Goal: Transaction & Acquisition: Purchase product/service

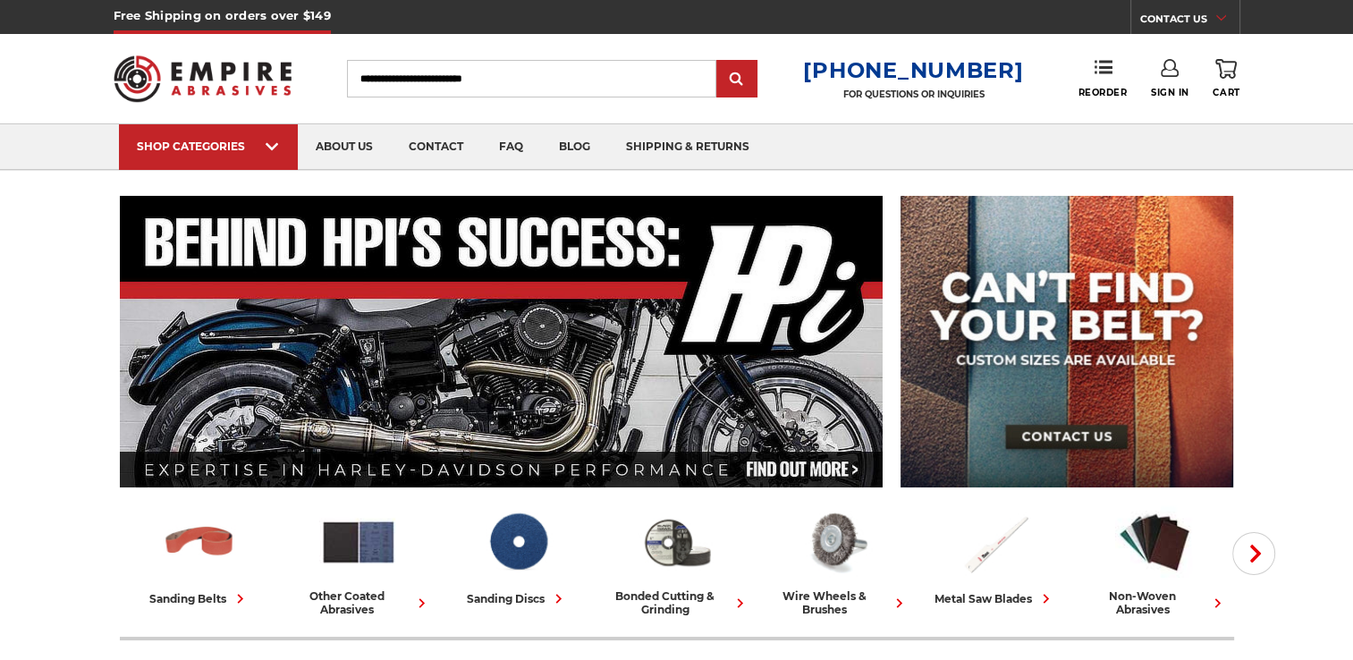
click at [271, 150] on icon at bounding box center [272, 147] width 13 height 20
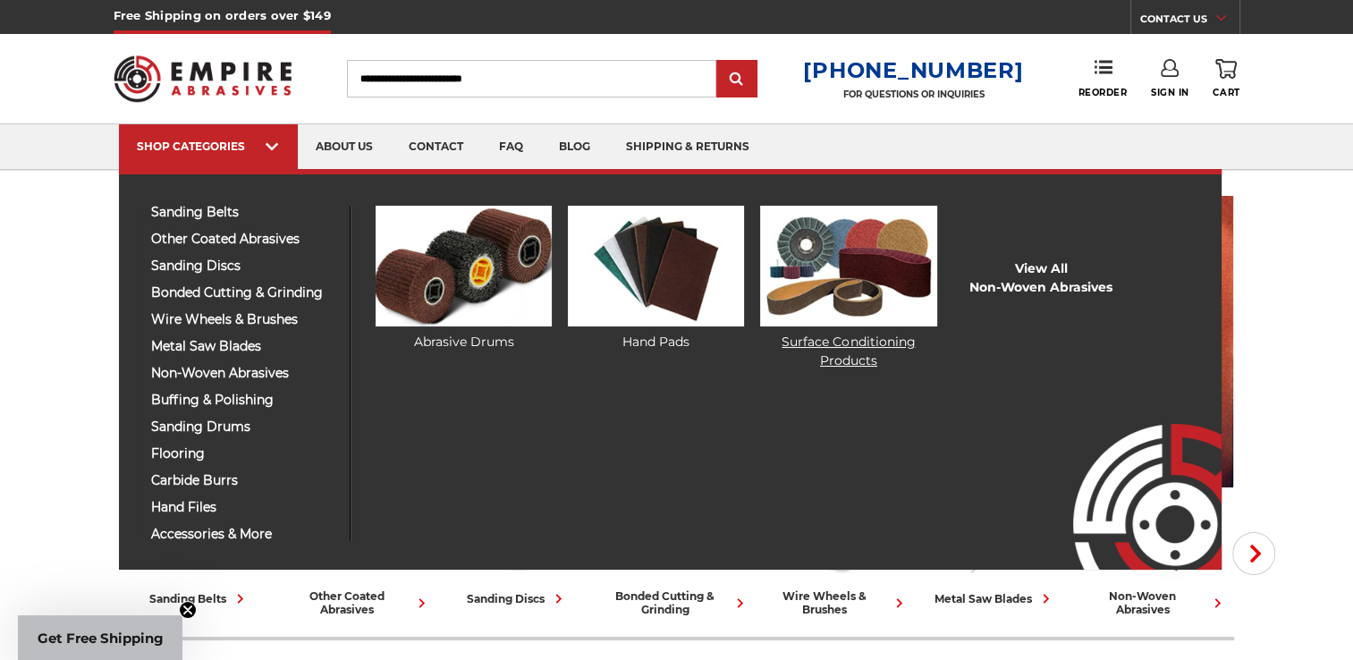
click at [804, 336] on link "Surface Conditioning Products" at bounding box center [848, 288] width 176 height 164
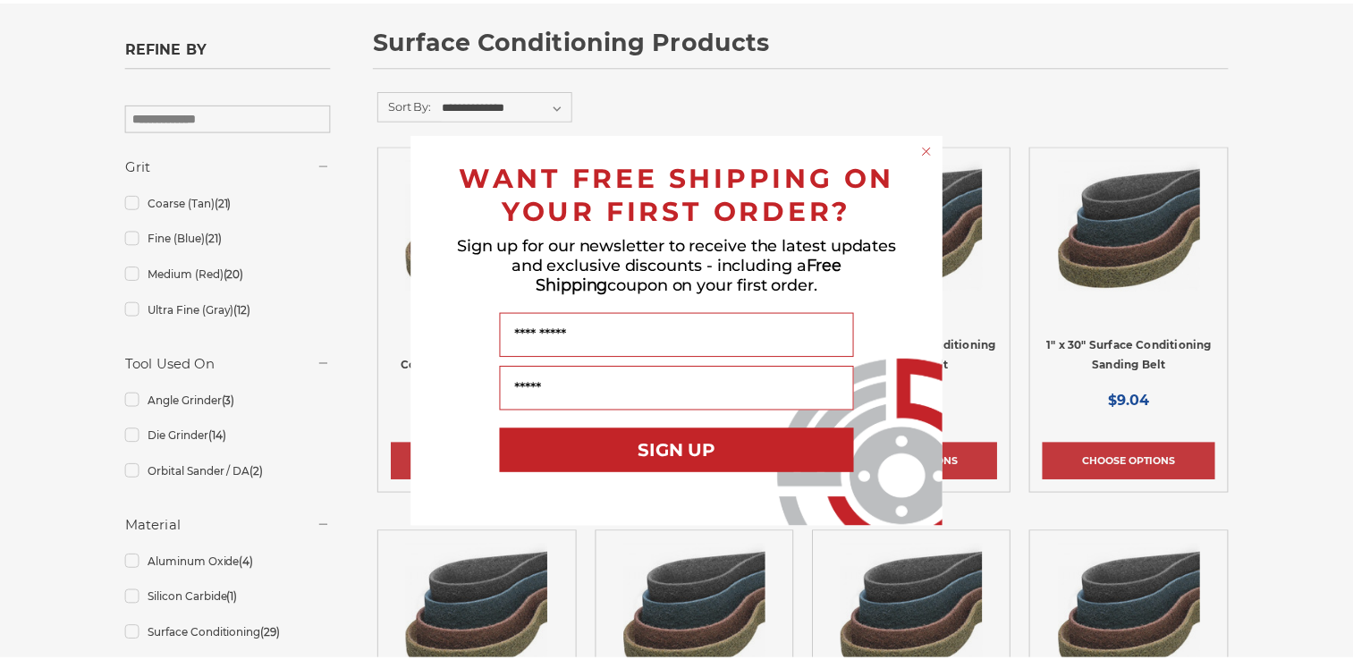
scroll to position [268, 0]
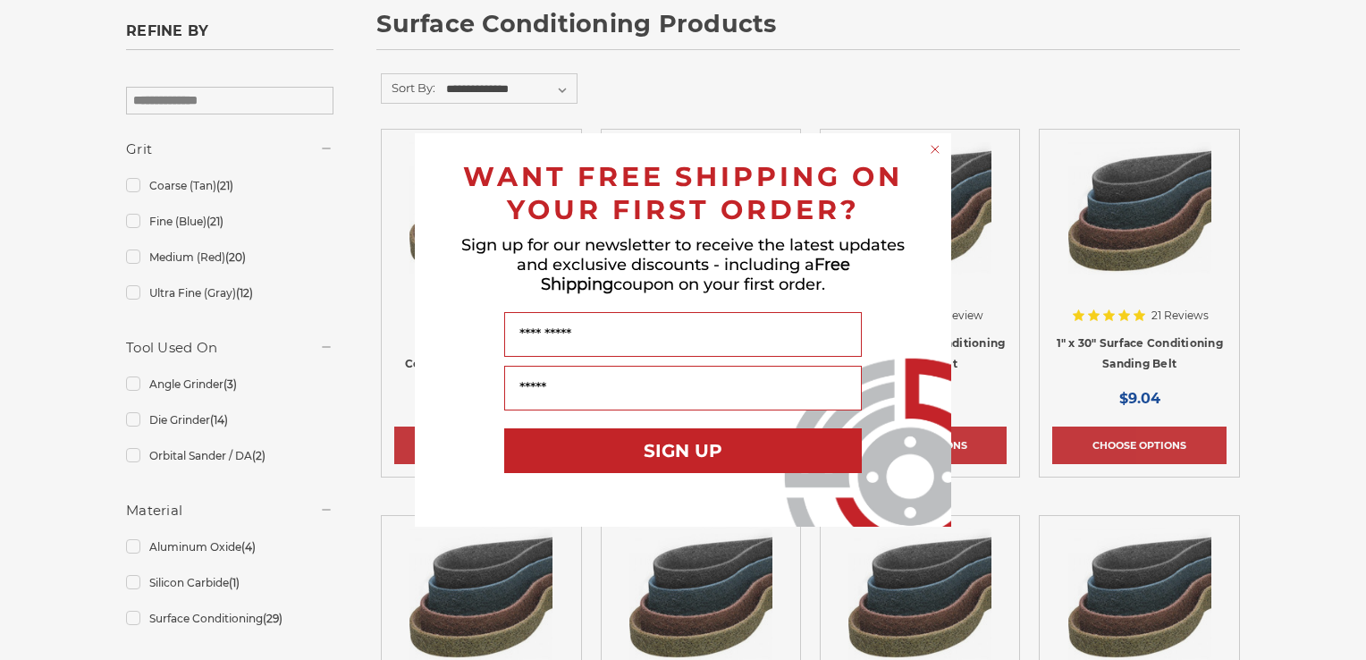
click at [930, 155] on circle "Close dialog" at bounding box center [935, 149] width 17 height 17
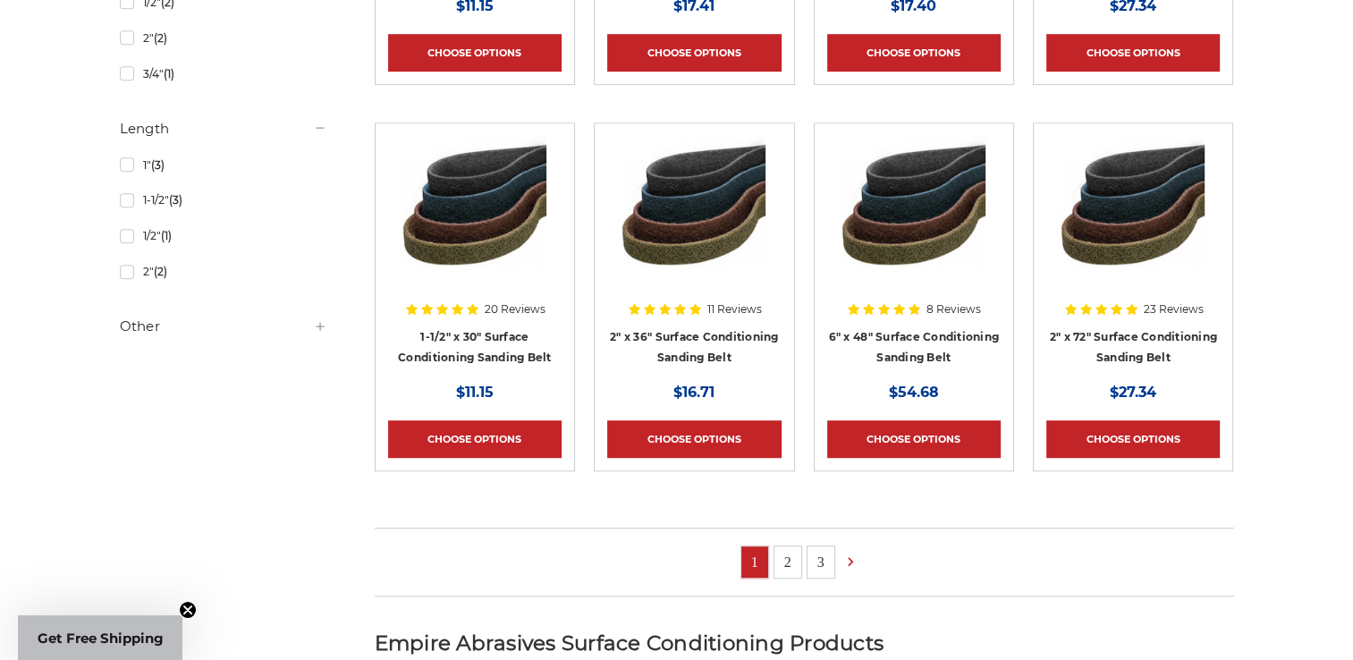
scroll to position [1341, 0]
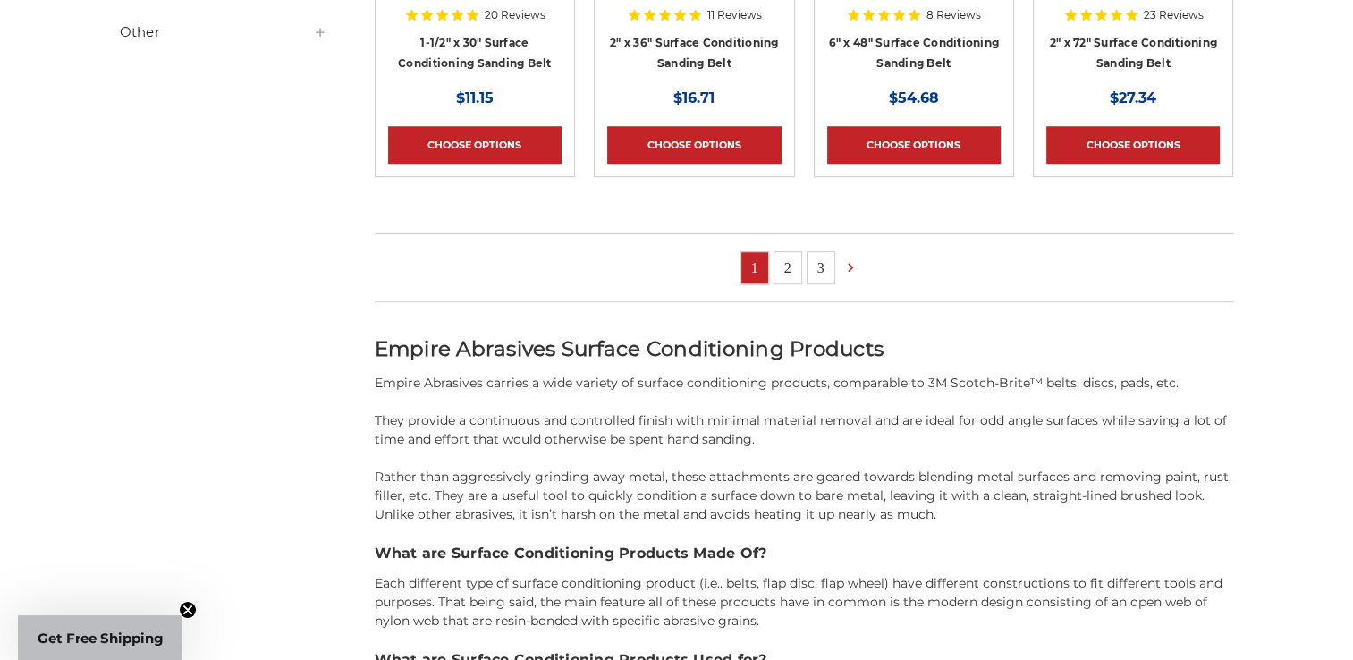
click at [795, 269] on link "2" at bounding box center [787, 267] width 27 height 31
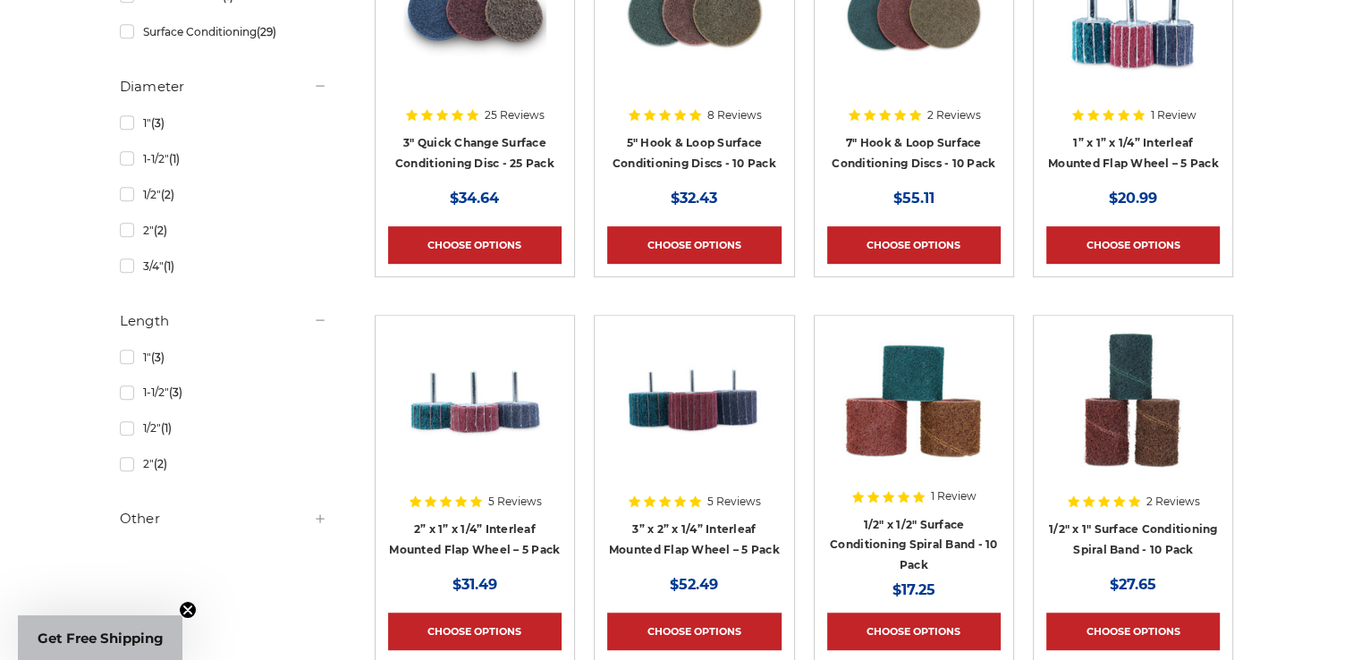
scroll to position [894, 0]
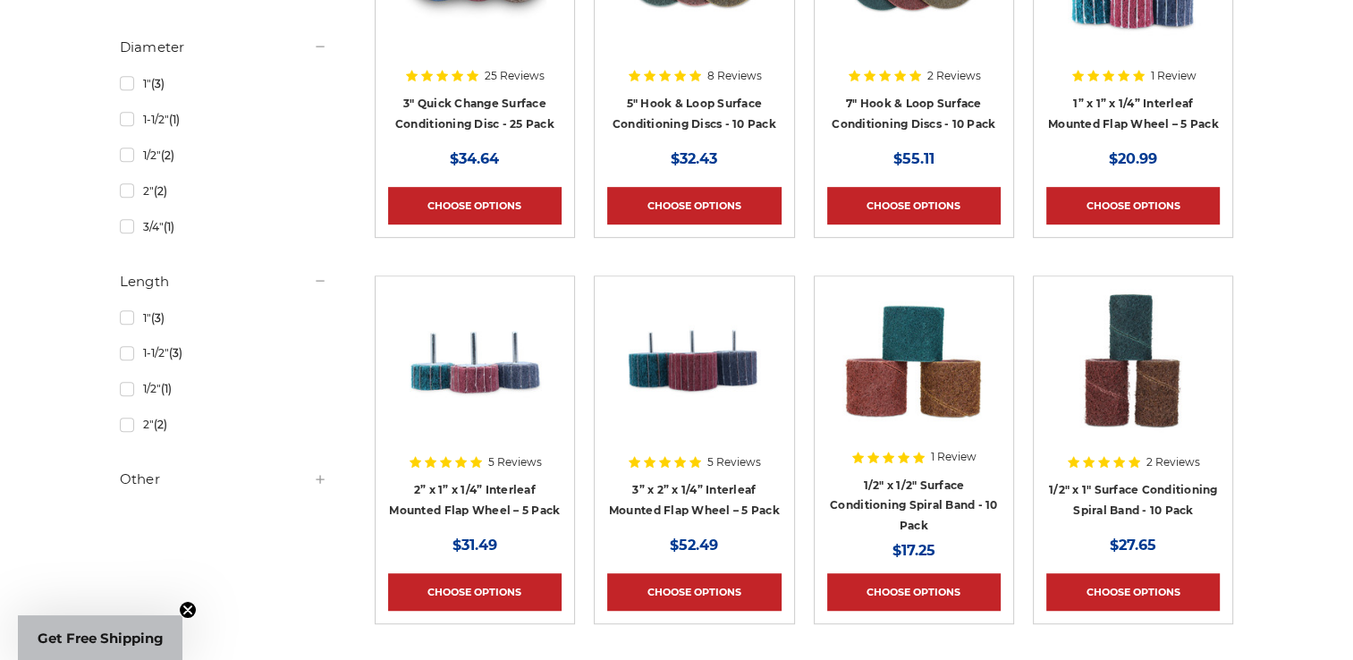
click at [316, 479] on use at bounding box center [320, 479] width 8 height 8
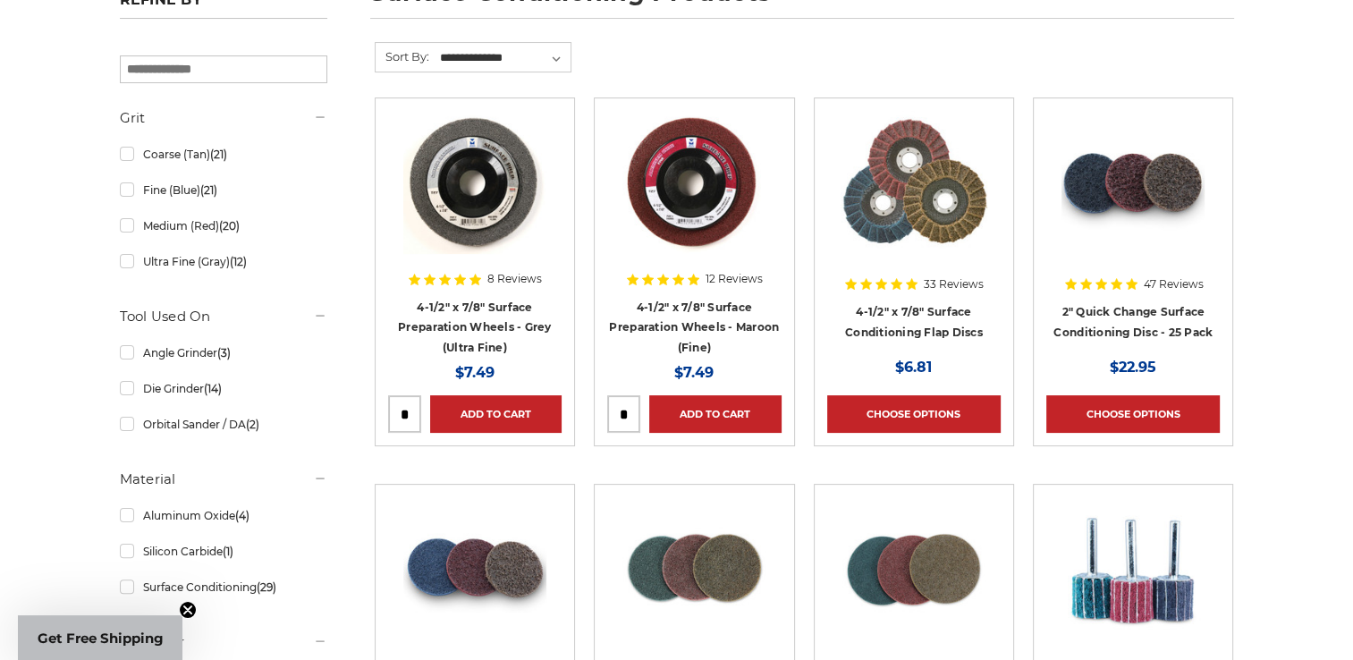
scroll to position [0, 0]
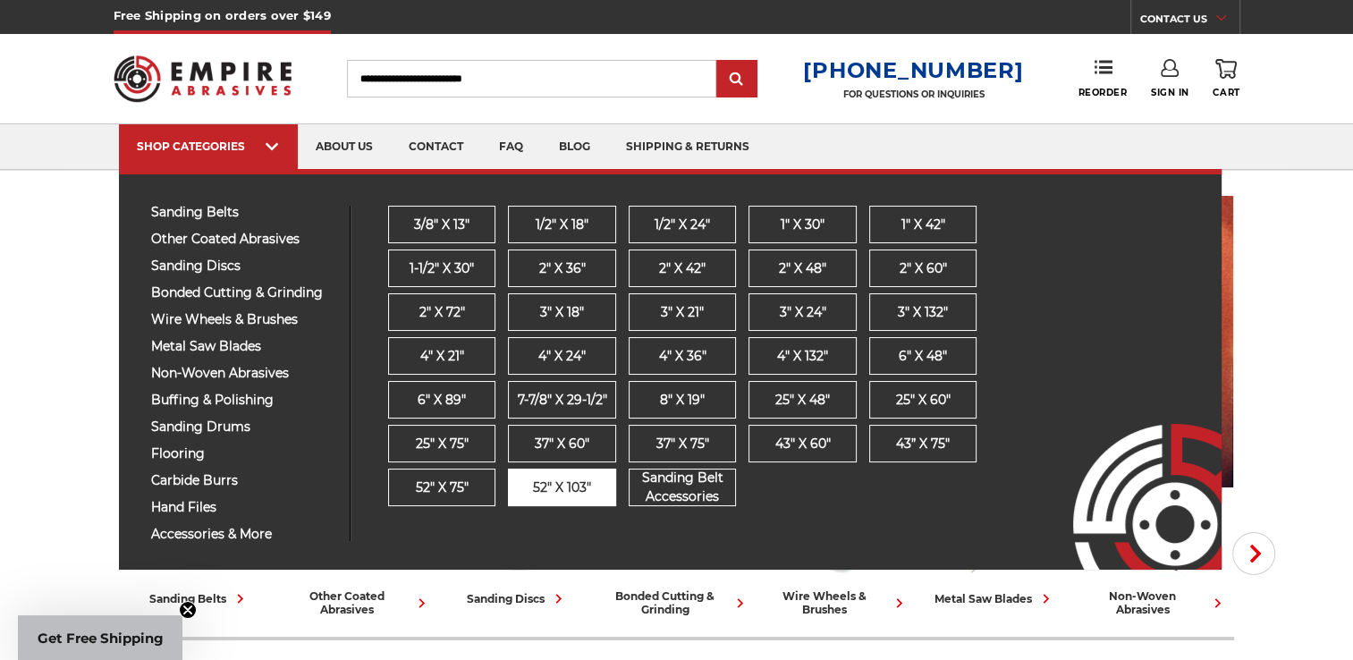
click at [602, 488] on link "52" x 103"" at bounding box center [562, 487] width 108 height 38
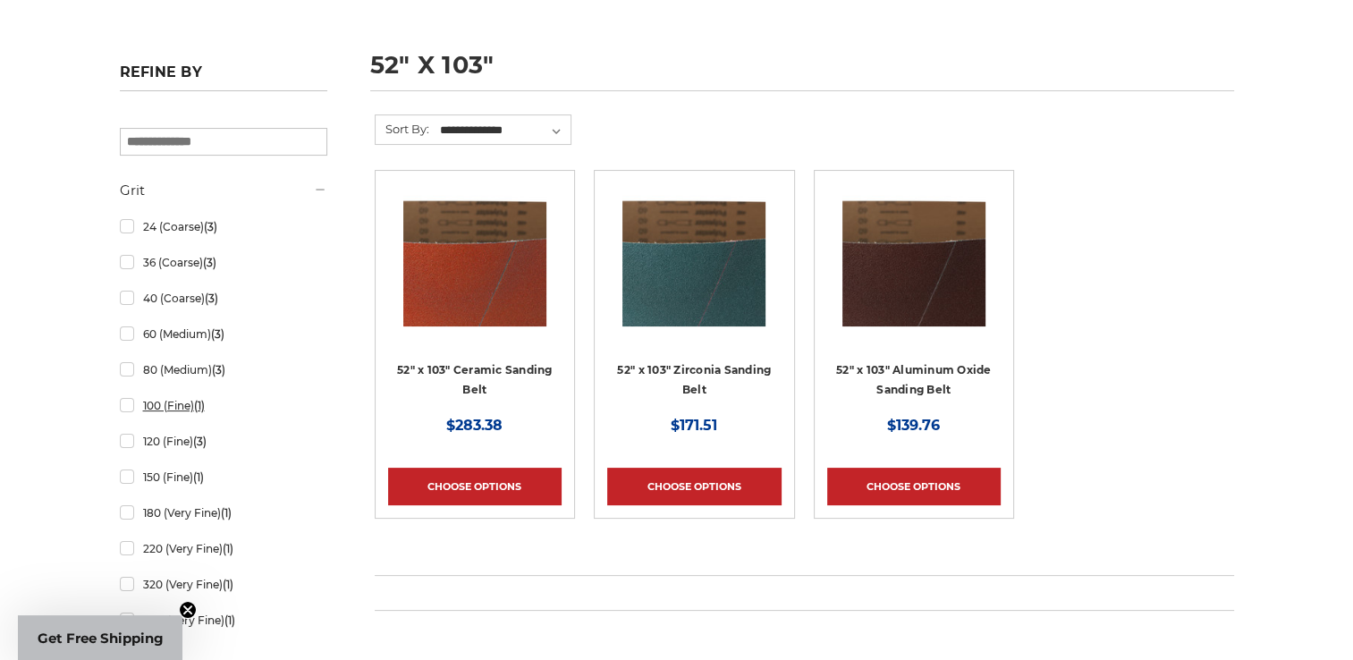
scroll to position [268, 0]
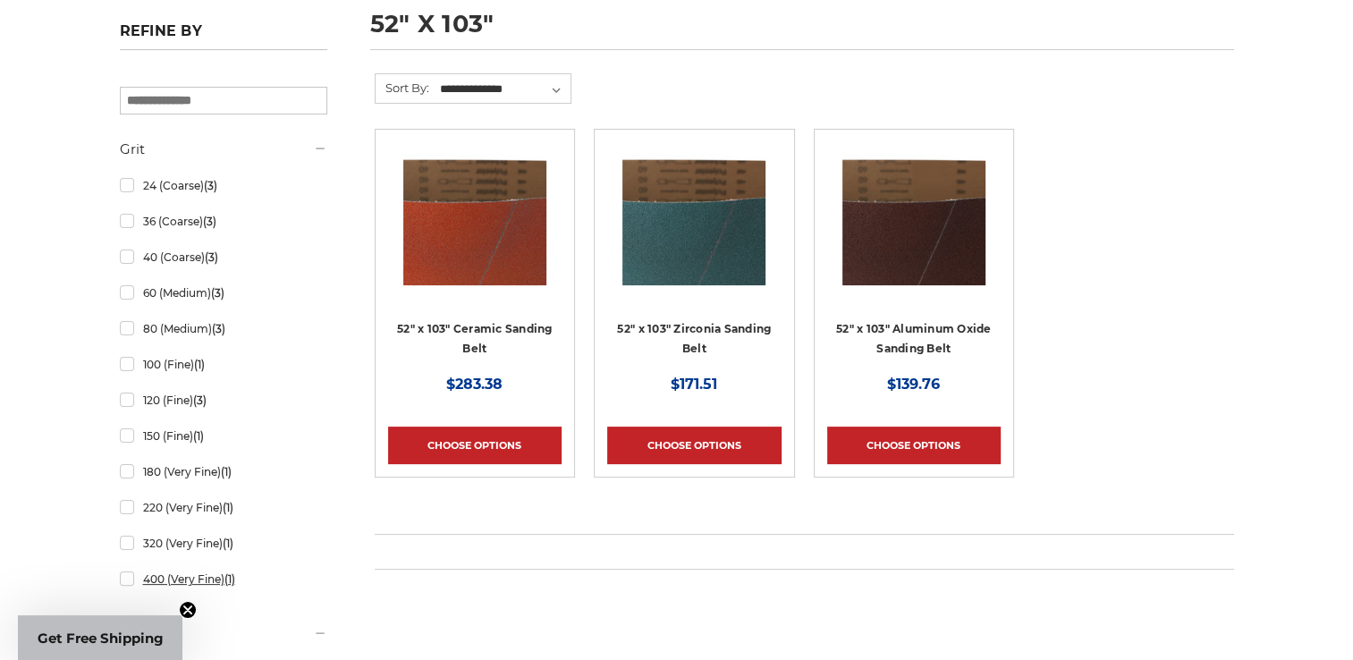
click at [131, 576] on link "400 (Very Fine) (1)" at bounding box center [223, 578] width 207 height 31
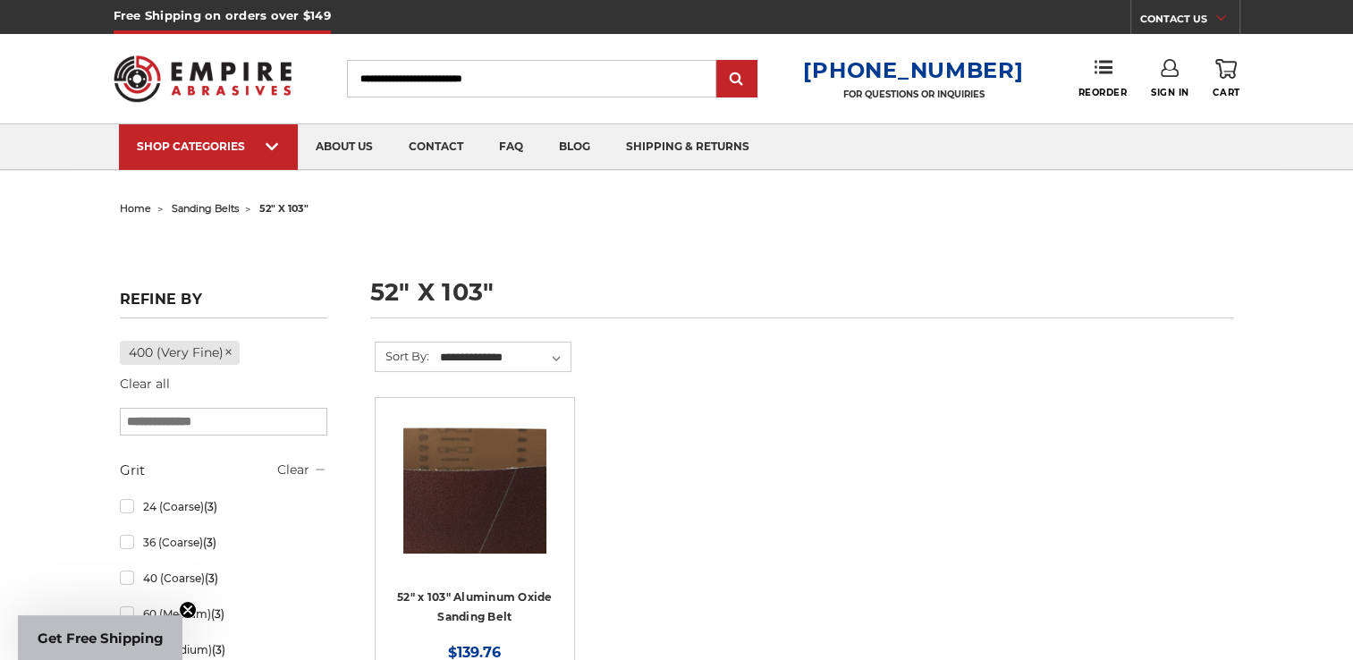
scroll to position [179, 0]
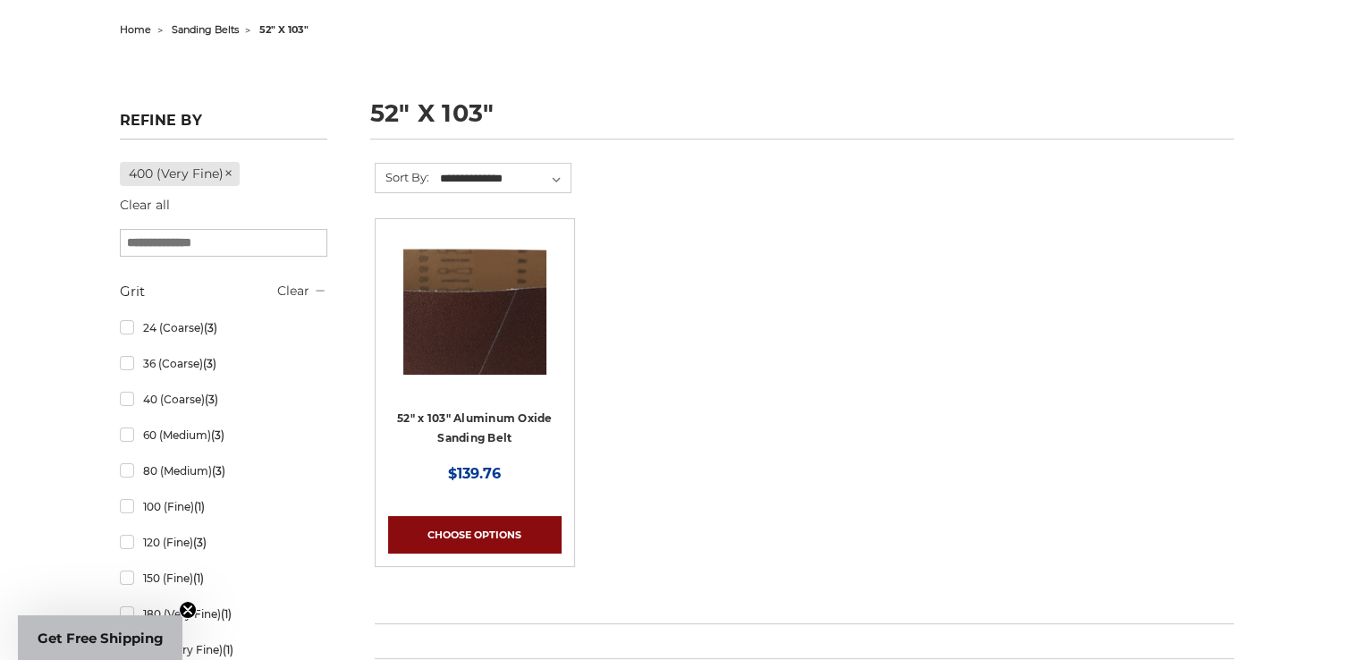
click at [471, 521] on link "Choose Options" at bounding box center [474, 535] width 173 height 38
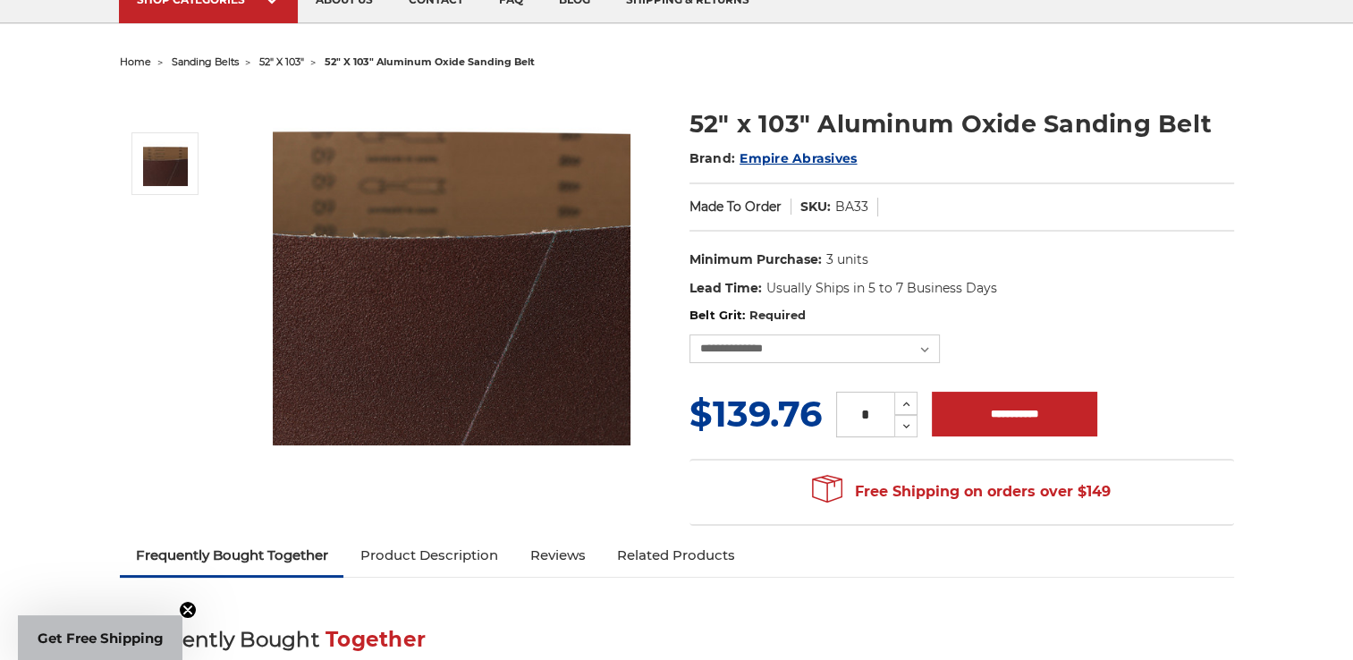
scroll to position [179, 0]
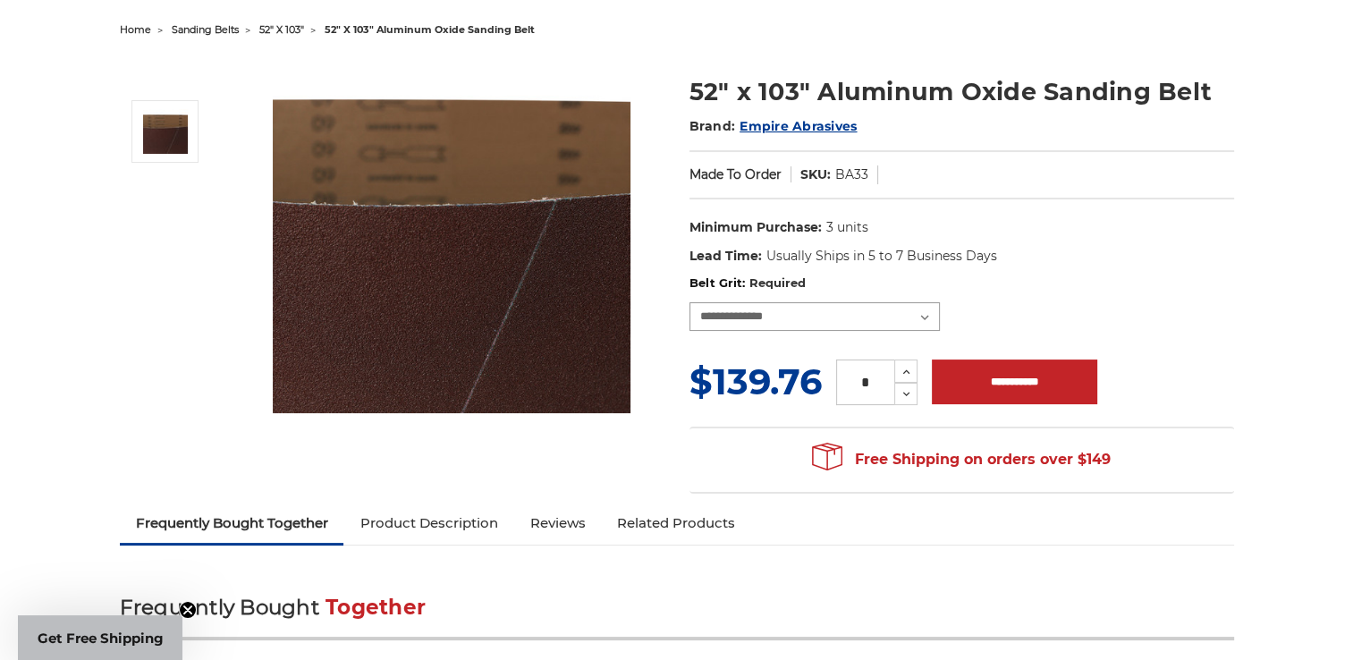
click at [852, 316] on select "**********" at bounding box center [814, 316] width 250 height 29
select select "****"
click at [689, 302] on select "**********" at bounding box center [814, 316] width 250 height 29
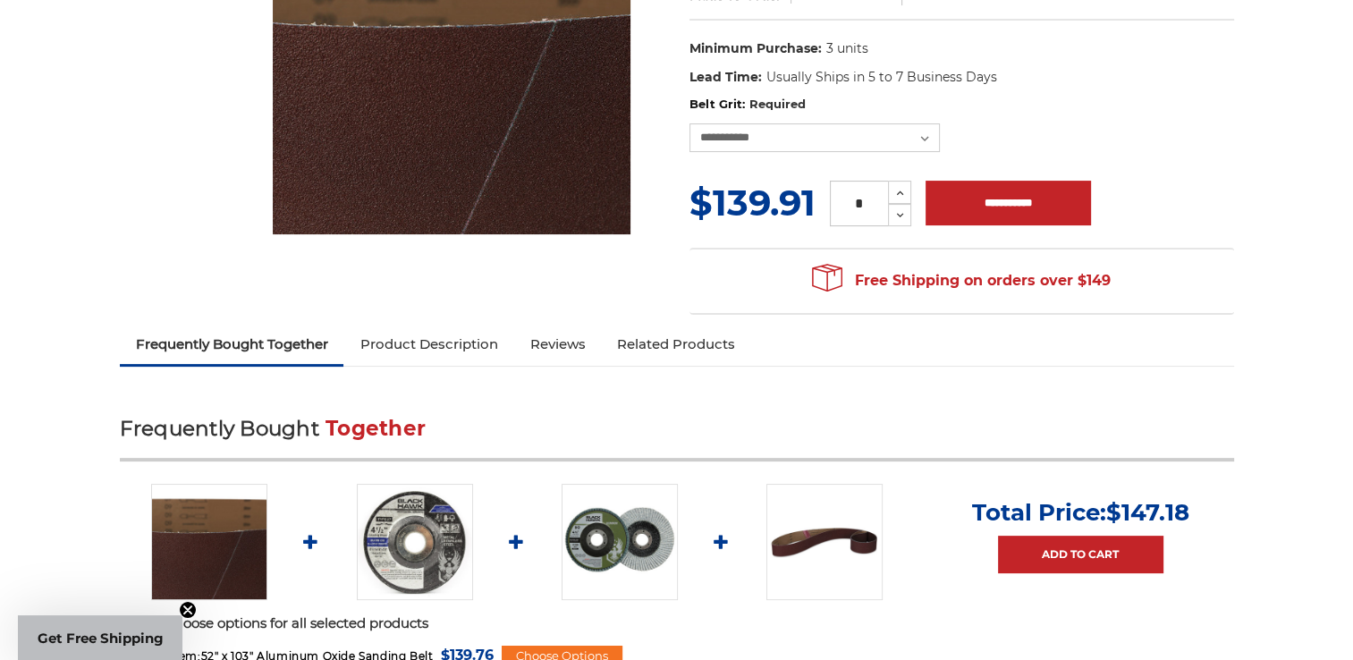
click at [426, 342] on link "Product Description" at bounding box center [428, 344] width 170 height 39
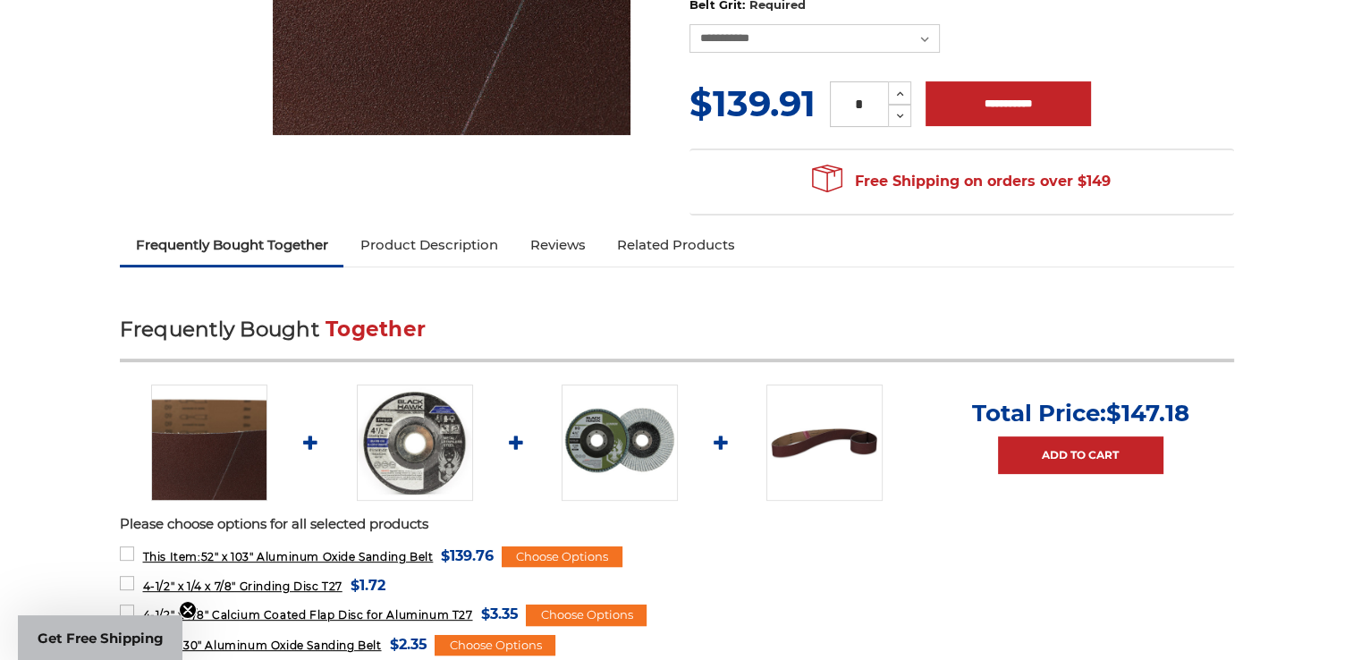
scroll to position [0, 0]
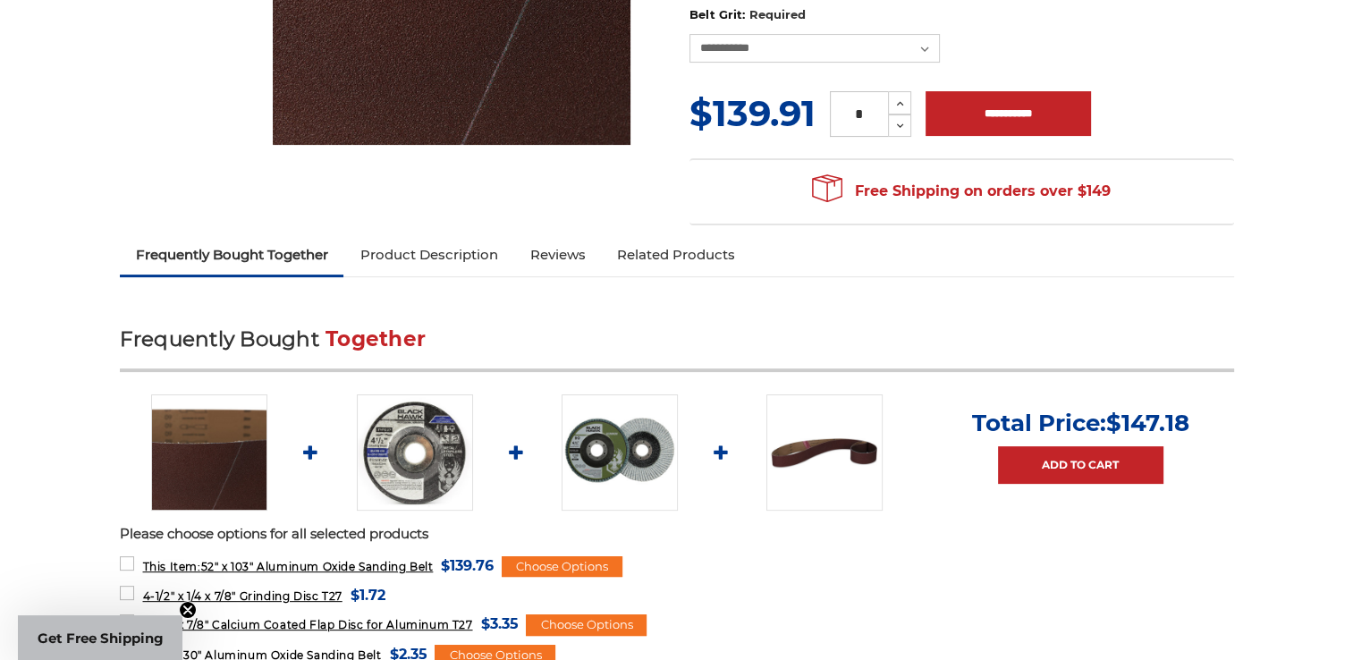
click at [393, 244] on link "Product Description" at bounding box center [428, 254] width 170 height 39
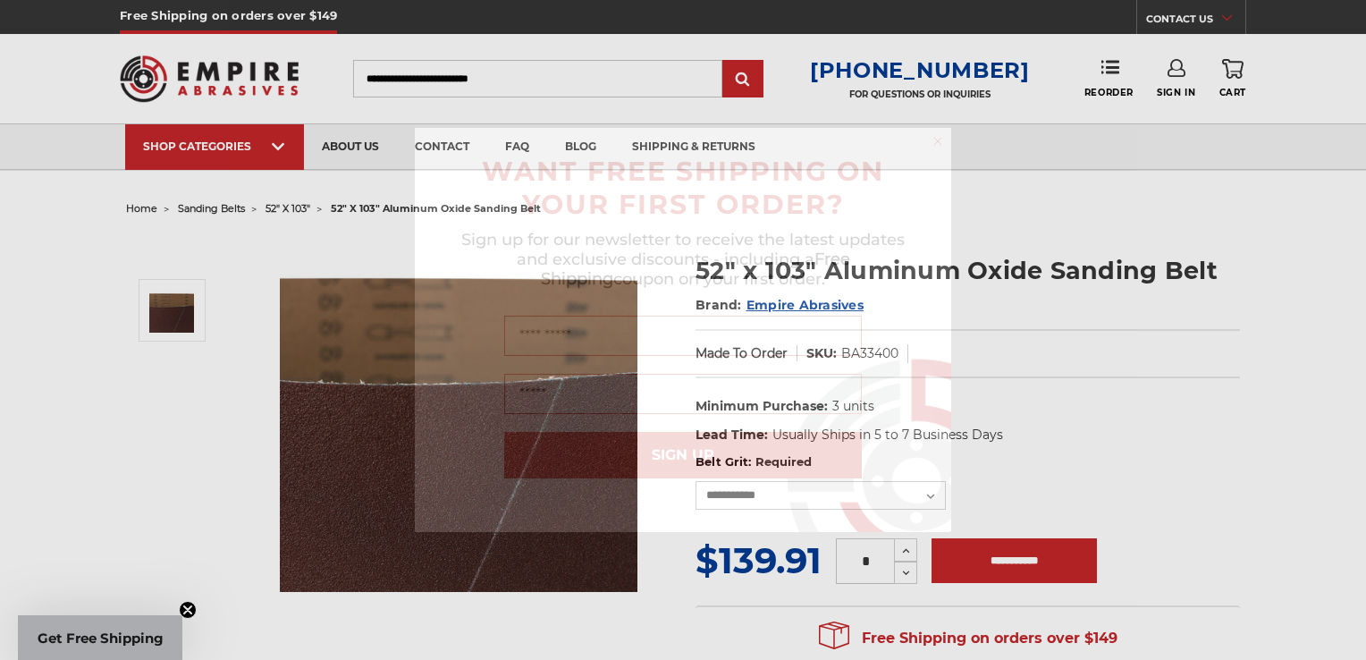
click at [937, 145] on circle "Close dialog" at bounding box center [938, 141] width 17 height 17
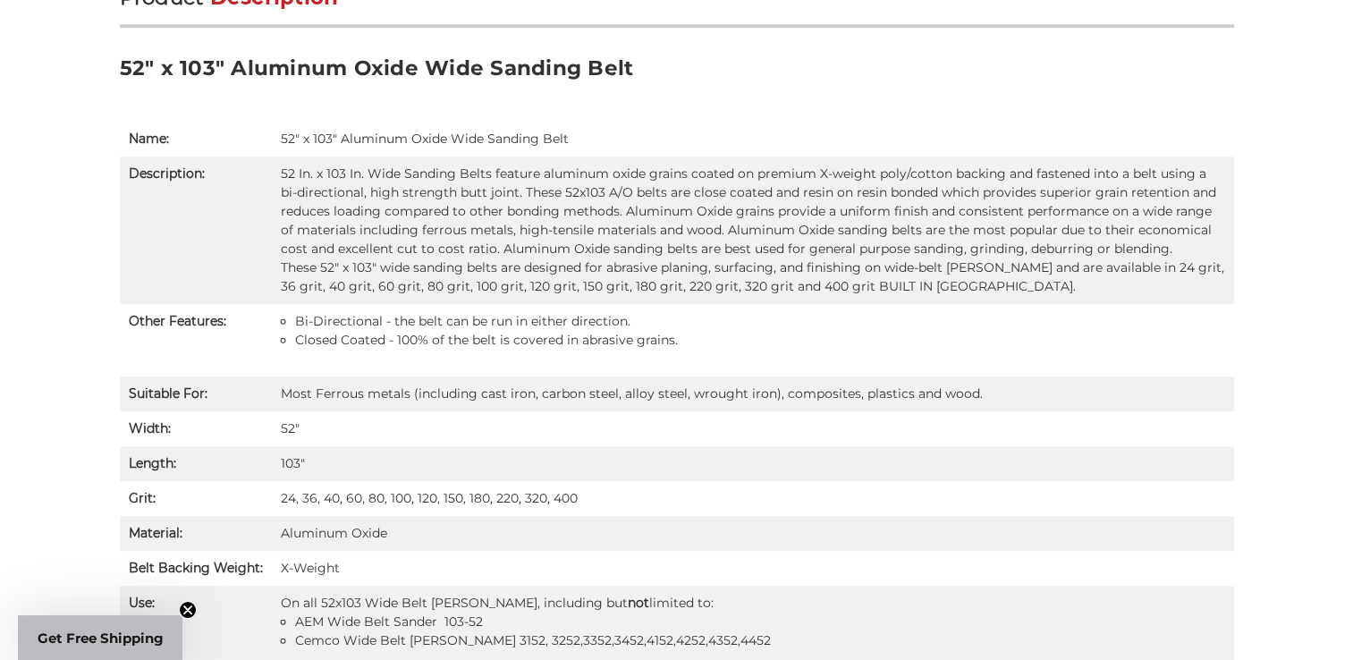
scroll to position [1172, 0]
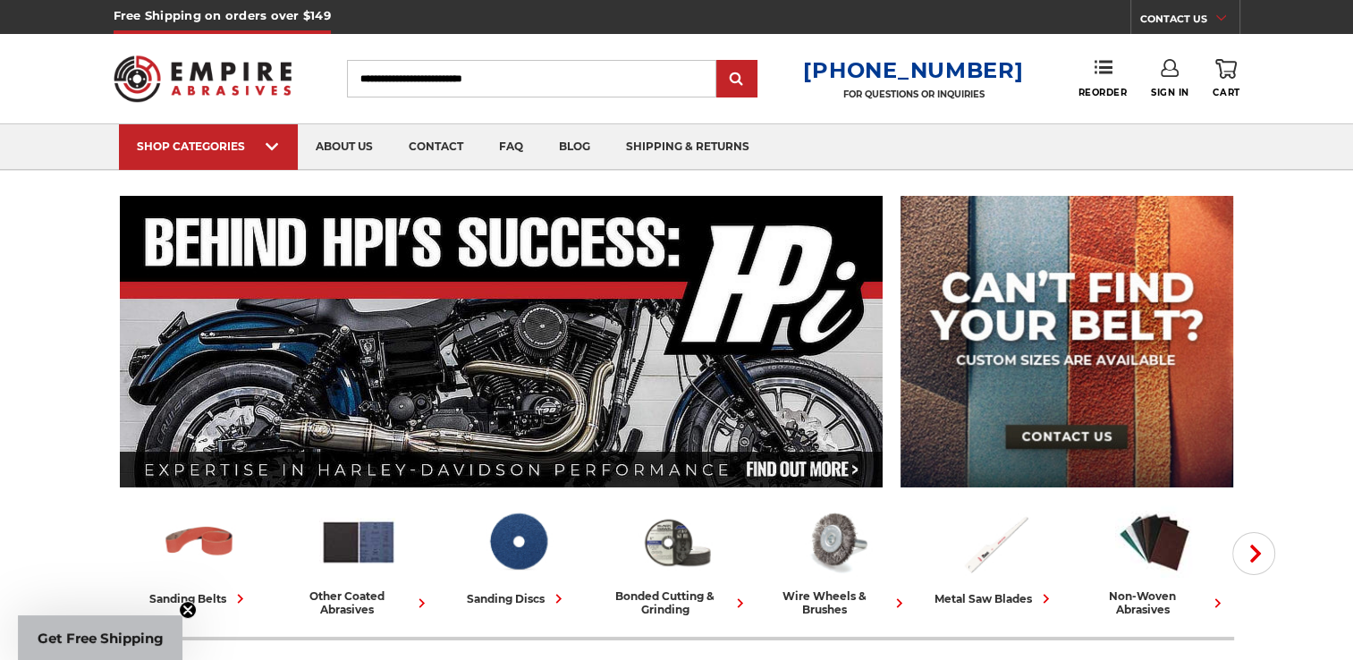
click at [357, 3] on div "Free Shipping on orders over $149 CONTACT US Monday - Friday (excluding holiday…" at bounding box center [677, 17] width 1126 height 34
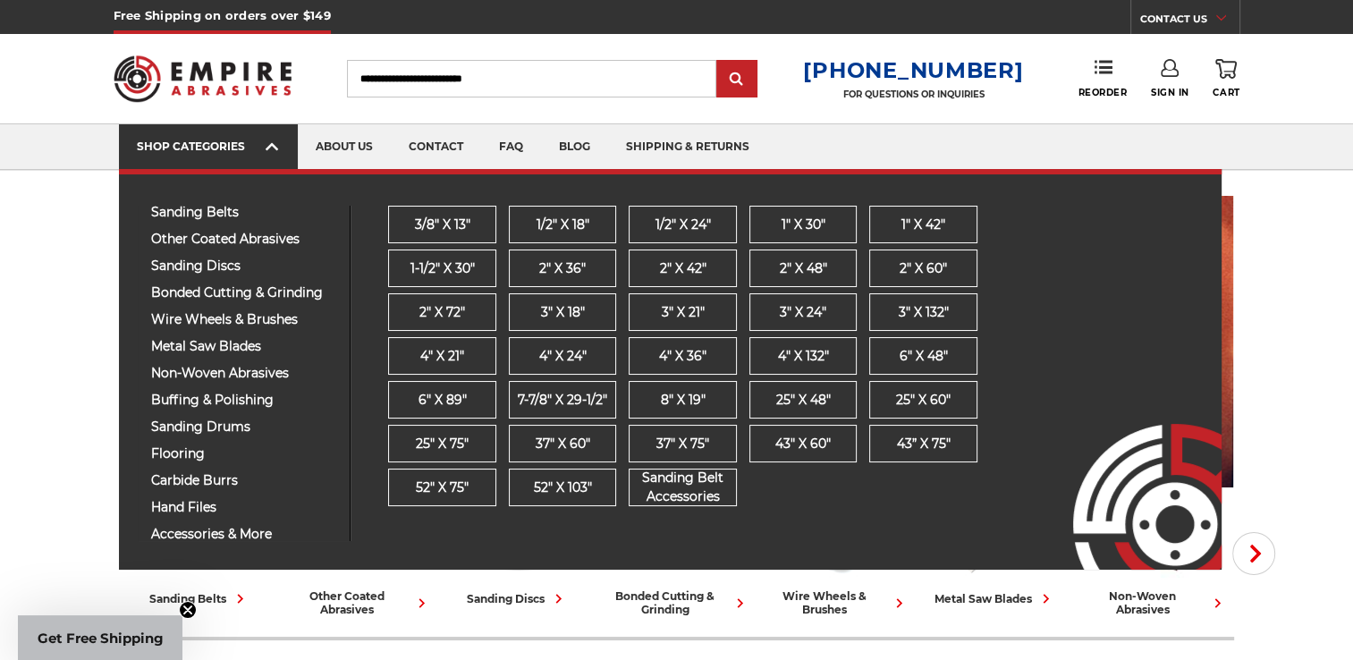
click at [243, 153] on link "SHOP CATEGORIES" at bounding box center [208, 147] width 179 height 46
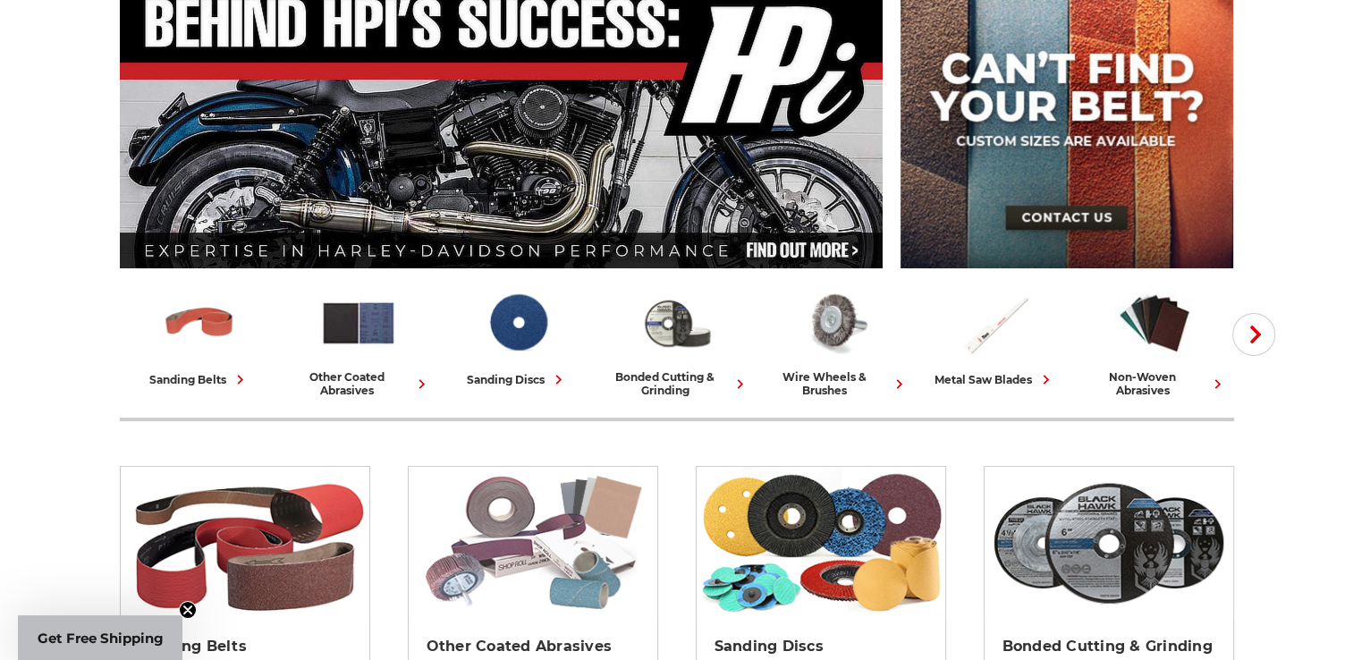
scroll to position [358, 0]
